Goal: Task Accomplishment & Management: Manage account settings

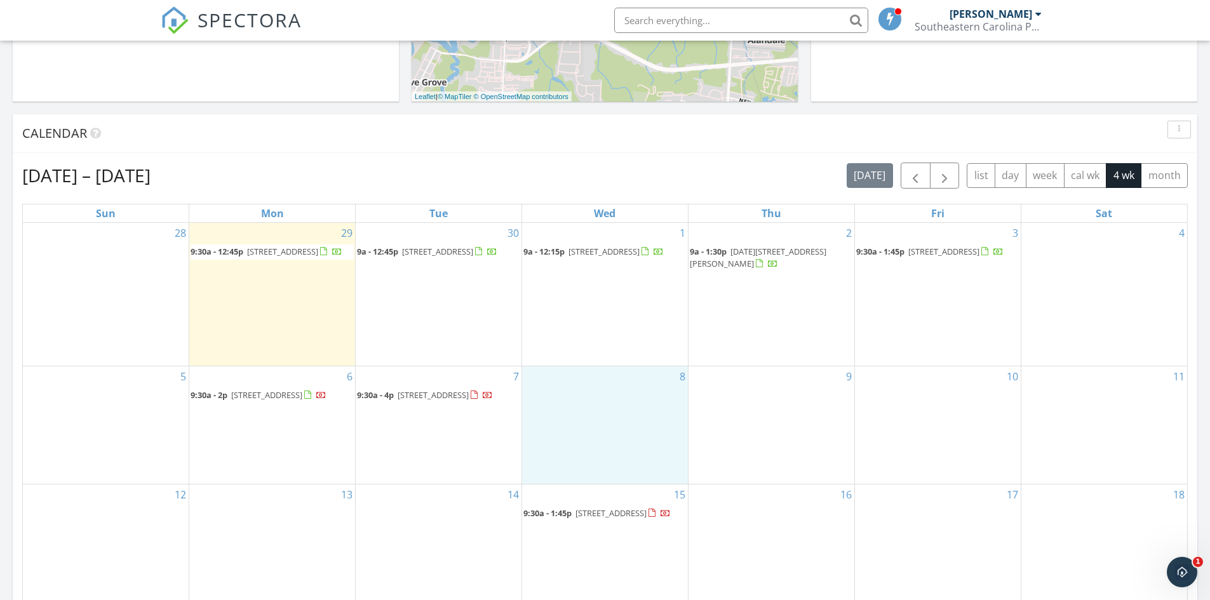
scroll to position [1176, 1230]
click at [285, 249] on span "104 Wax Myrtle Wy, Sneads Ferry 28460" at bounding box center [282, 251] width 71 height 11
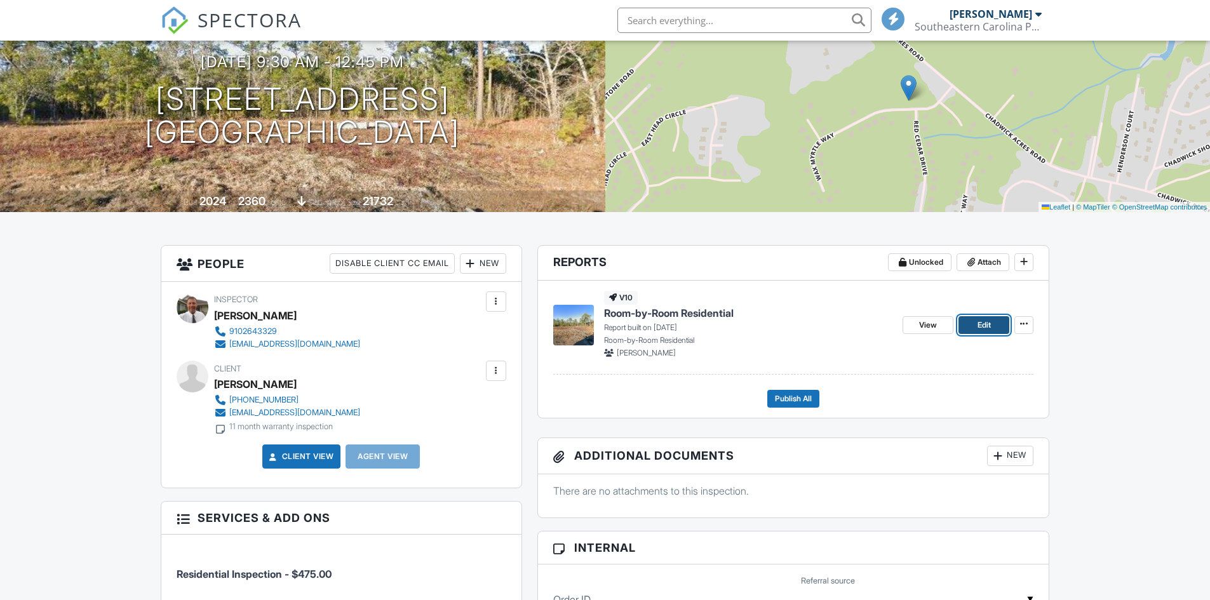
click at [979, 325] on span "Edit" at bounding box center [984, 325] width 13 height 13
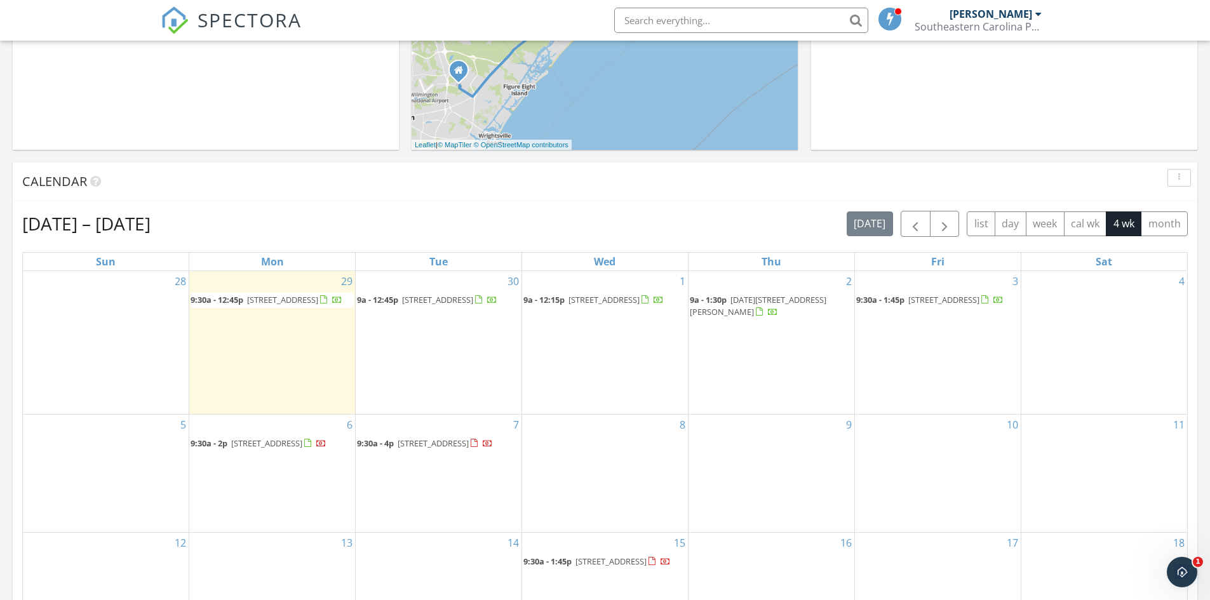
scroll to position [381, 0]
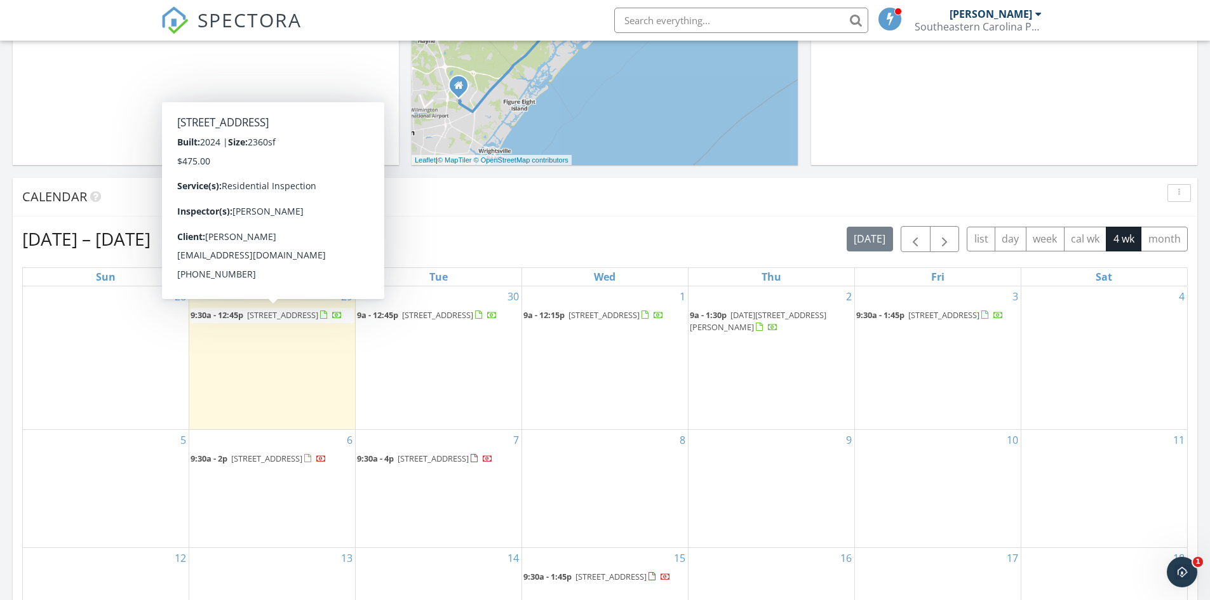
click at [283, 317] on span "[STREET_ADDRESS]" at bounding box center [282, 314] width 71 height 11
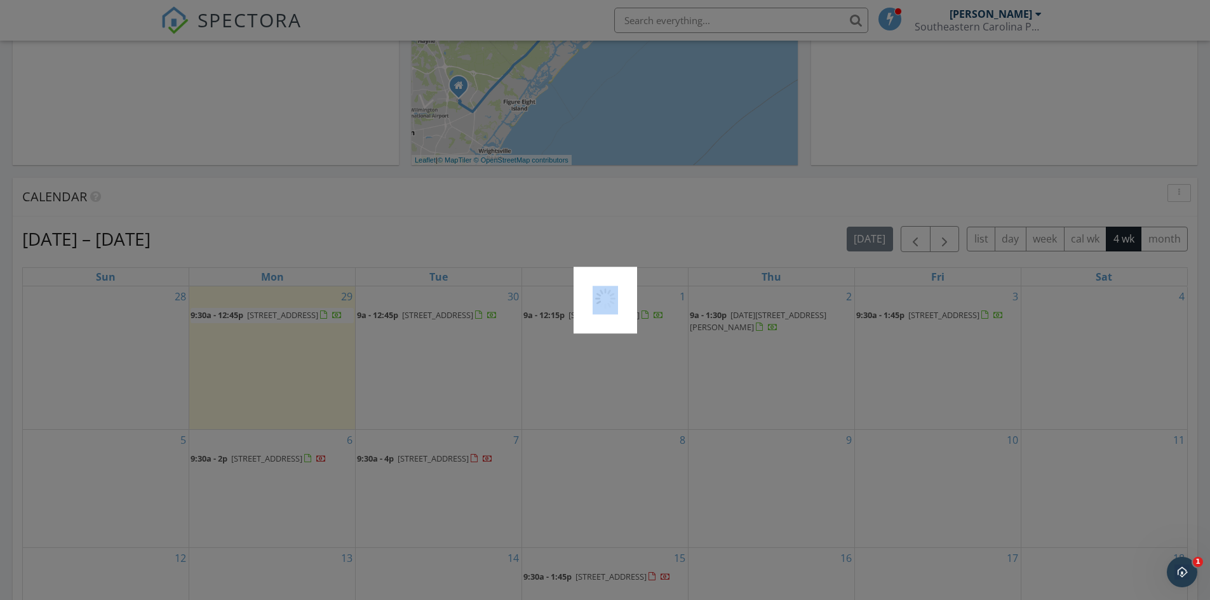
click at [283, 317] on div at bounding box center [605, 300] width 1210 height 600
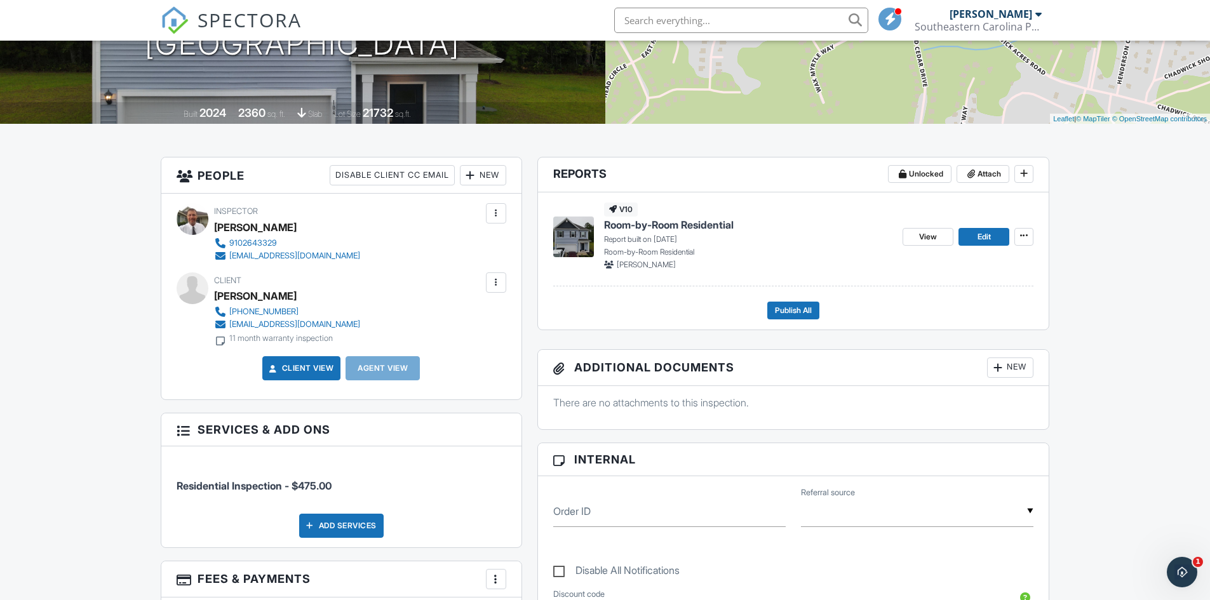
scroll to position [191, 0]
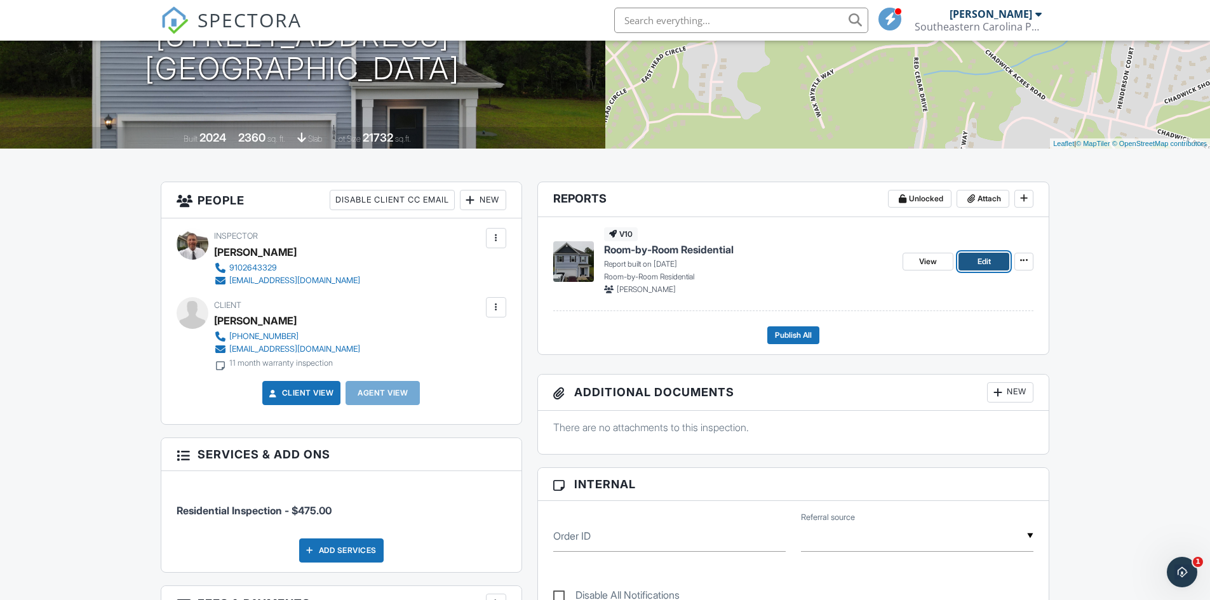
click at [981, 264] on span "Edit" at bounding box center [984, 261] width 13 height 13
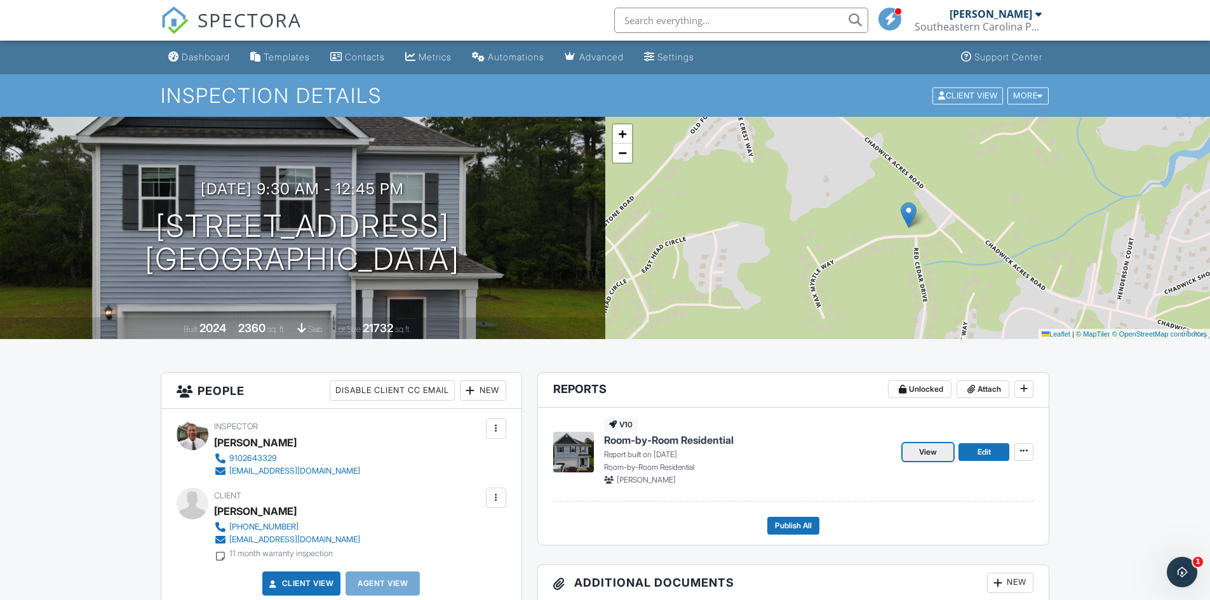
click at [926, 452] on span "View" at bounding box center [928, 452] width 18 height 13
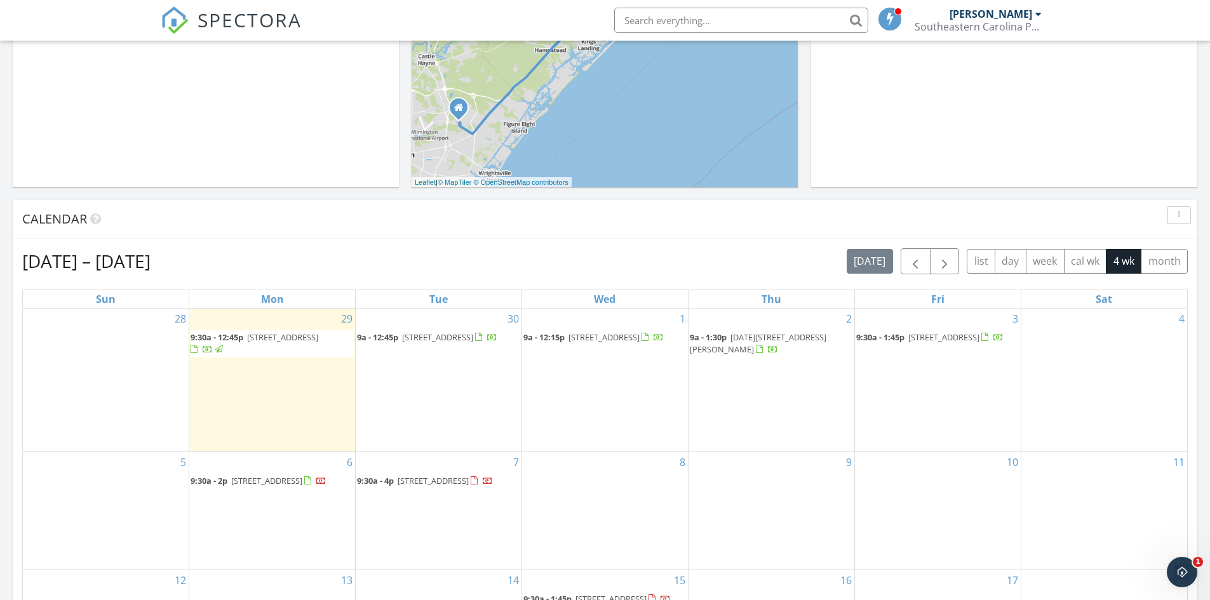
scroll to position [381, 0]
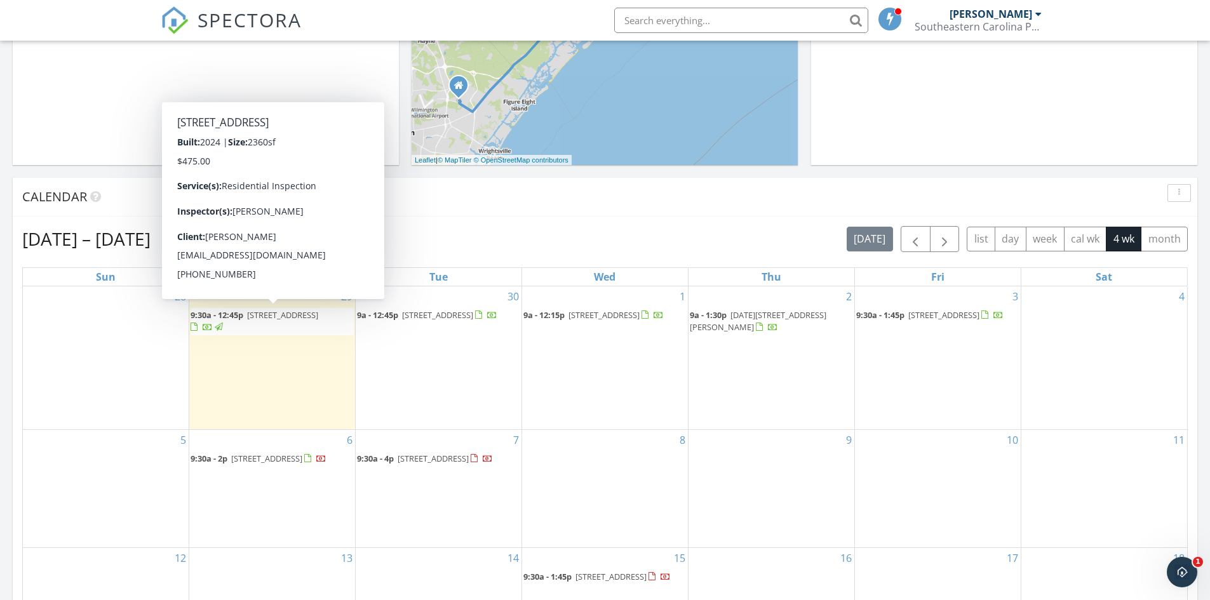
click at [299, 318] on span "[STREET_ADDRESS]" at bounding box center [282, 314] width 71 height 11
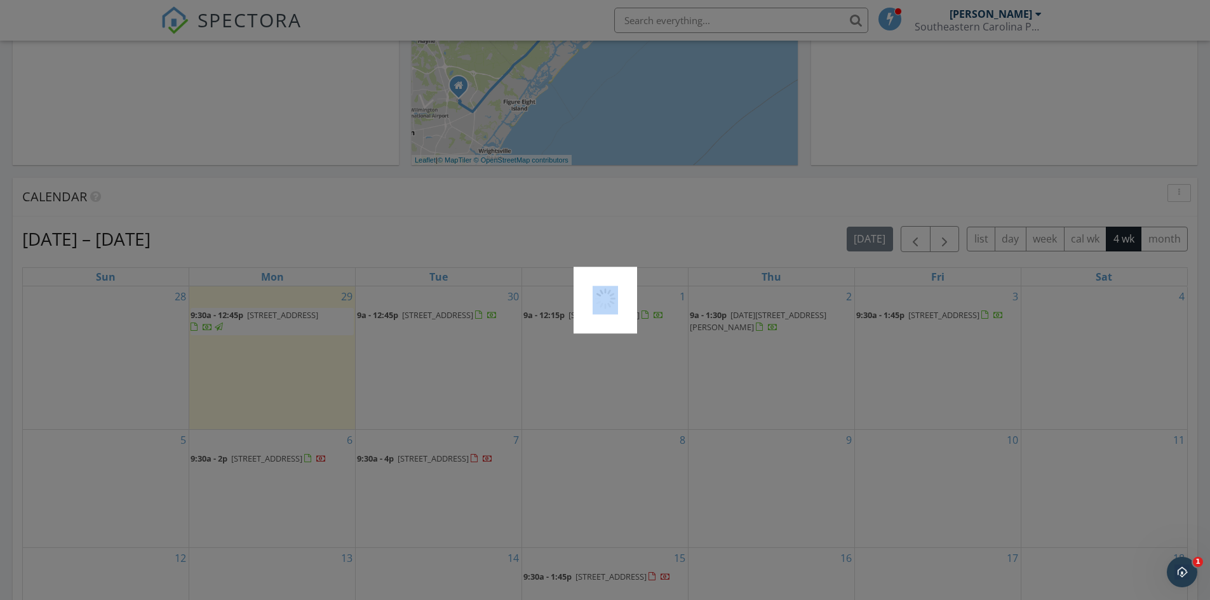
click at [299, 318] on div at bounding box center [605, 300] width 1210 height 600
